Goal: Task Accomplishment & Management: Complete application form

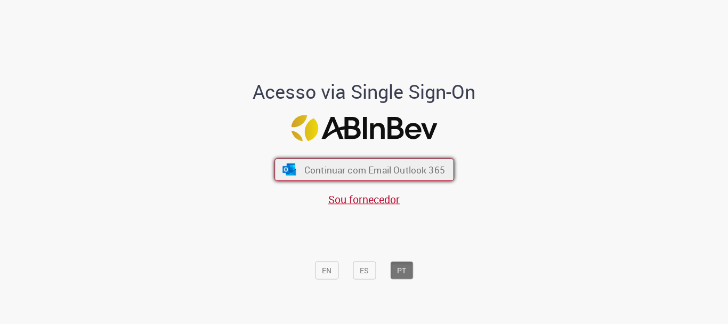
click at [289, 165] on img "submit" at bounding box center [289, 170] width 15 height 12
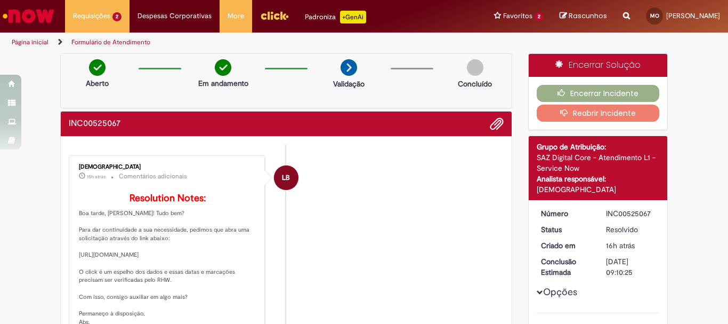
scroll to position [53, 0]
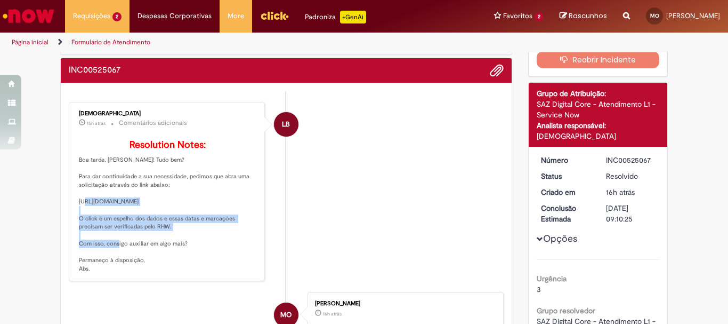
drag, startPoint x: 75, startPoint y: 215, endPoint x: 174, endPoint y: 238, distance: 101.8
click at [174, 238] on p "Resolution Notes: Boa tarde, [PERSON_NAME]! Tudo bem? Para dar continuidade a s…" at bounding box center [168, 206] width 178 height 133
copy p "[URL][DOMAIN_NAME]"
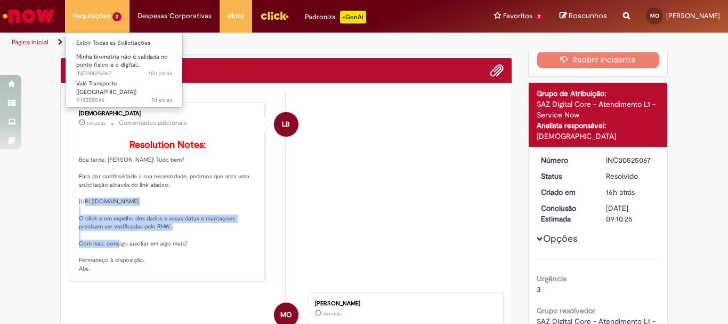
click at [75, 18] on li "Requisições 2 Exibir Todas as Solicitações Minha biometria não é validada no po…" at bounding box center [97, 16] width 65 height 32
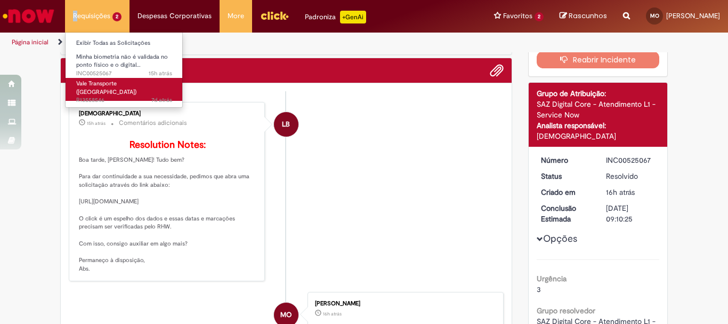
click at [109, 83] on span "Vale Transporte ([GEOGRAPHIC_DATA])" at bounding box center [106, 87] width 60 height 17
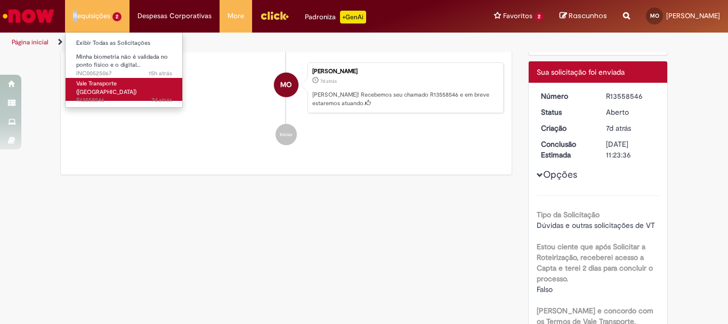
click at [99, 96] on span "7d atrás 7 dias atrás R13558546" at bounding box center [124, 100] width 96 height 9
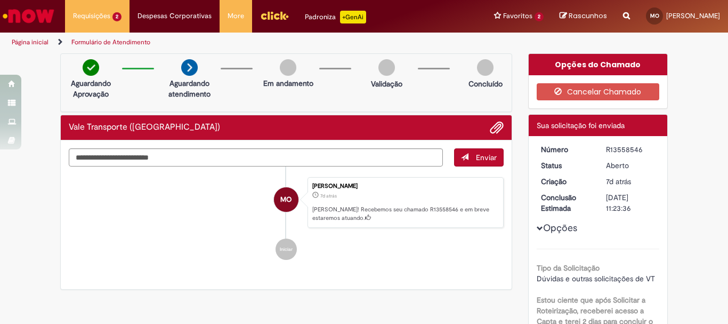
click at [377, 90] on div "Validação" at bounding box center [386, 86] width 31 height 16
click at [378, 158] on textarea "Digite sua mensagem aqui..." at bounding box center [256, 157] width 374 height 18
type textarea "**********"
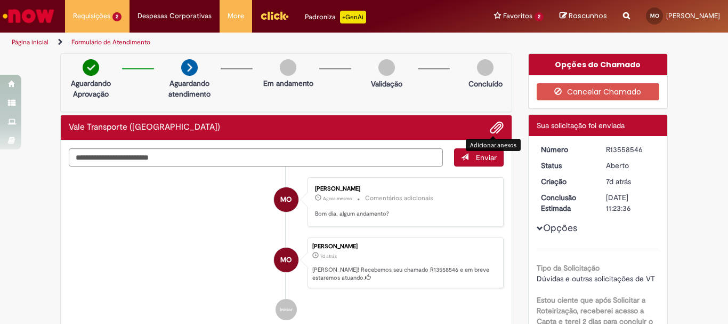
click at [472, 149] on div "Adicionar anexos" at bounding box center [493, 145] width 55 height 12
